Goal: Information Seeking & Learning: Learn about a topic

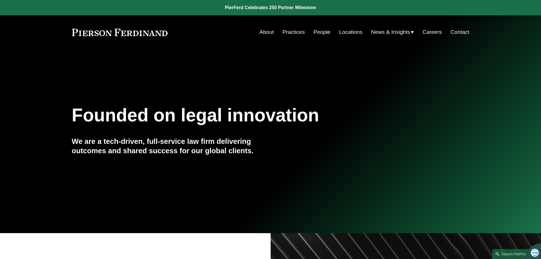
click at [318, 32] on link "People" at bounding box center [321, 32] width 17 height 11
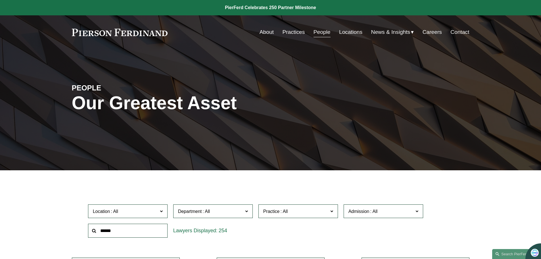
click at [124, 231] on input "text" at bounding box center [127, 230] width 79 height 14
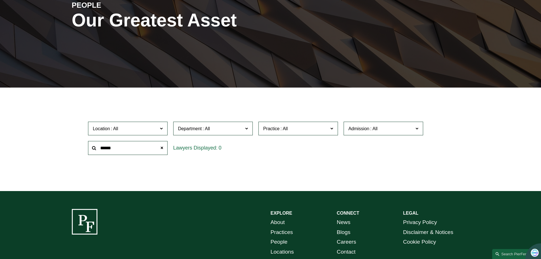
scroll to position [85, 0]
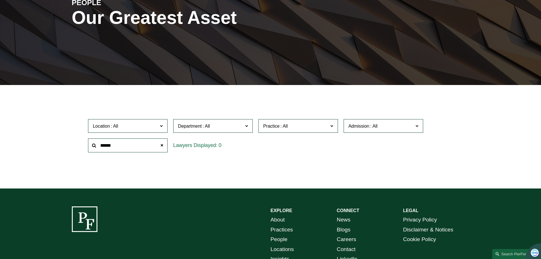
drag, startPoint x: 85, startPoint y: 151, endPoint x: -31, endPoint y: 156, distance: 116.5
click at [0, 156] on html "0 PierFerd Celebrates 250 Partner Milestone Skip to Content" at bounding box center [270, 116] width 541 height 403
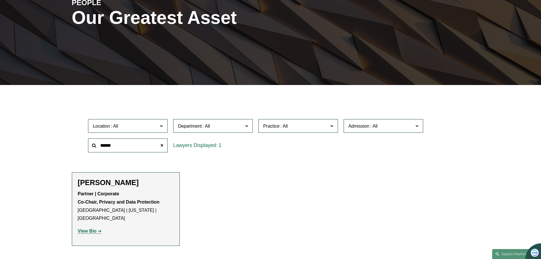
type input "******"
click at [92, 228] on strong "View Bio" at bounding box center [87, 230] width 19 height 5
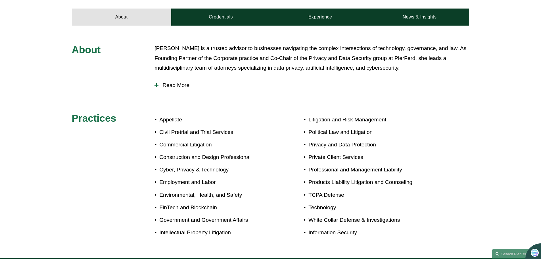
scroll to position [142, 0]
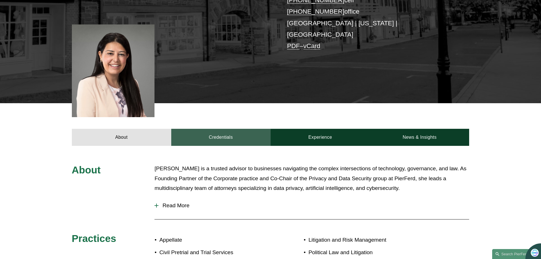
click at [211, 131] on link "Credentials" at bounding box center [220, 137] width 99 height 17
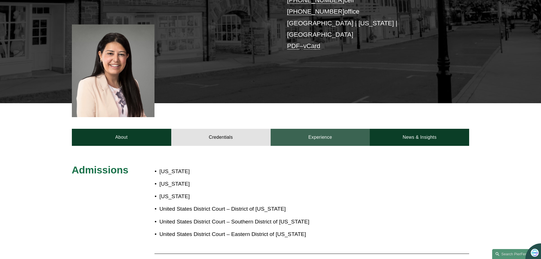
click at [299, 129] on link "Experience" at bounding box center [320, 137] width 99 height 17
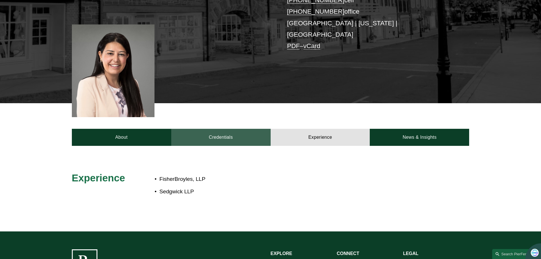
click at [219, 131] on link "Credentials" at bounding box center [220, 137] width 99 height 17
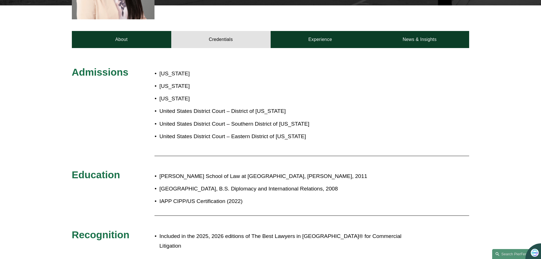
scroll to position [255, 0]
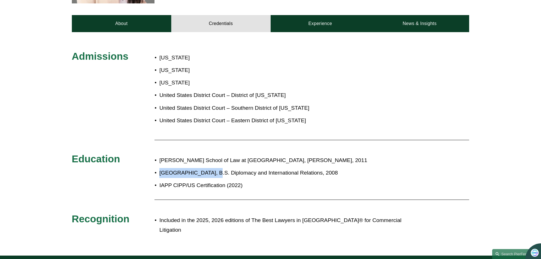
drag, startPoint x: 160, startPoint y: 164, endPoint x: 208, endPoint y: 163, distance: 48.3
click at [208, 168] on p "Seton Hall University, B.S. Diplomacy and International Relations, 2008" at bounding box center [289, 173] width 260 height 10
copy p "Seton Hall Universit"
click at [160, 155] on p "Elisabeth Haub School of Law at Pace University, J.D., 2011" at bounding box center [289, 160] width 260 height 10
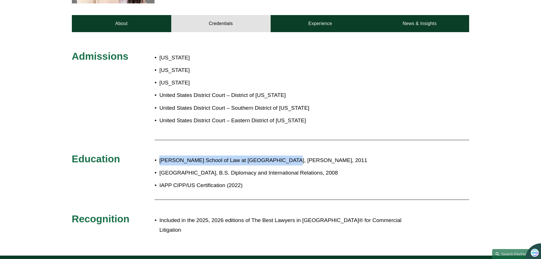
drag, startPoint x: 160, startPoint y: 150, endPoint x: 264, endPoint y: 150, distance: 104.2
click at [264, 155] on p "Elisabeth Haub School of Law at Pace University, J.D., 2011" at bounding box center [289, 160] width 260 height 10
copy p "Elisabeth Haub School of Law at Pace University"
